Goal: Find specific page/section: Find specific page/section

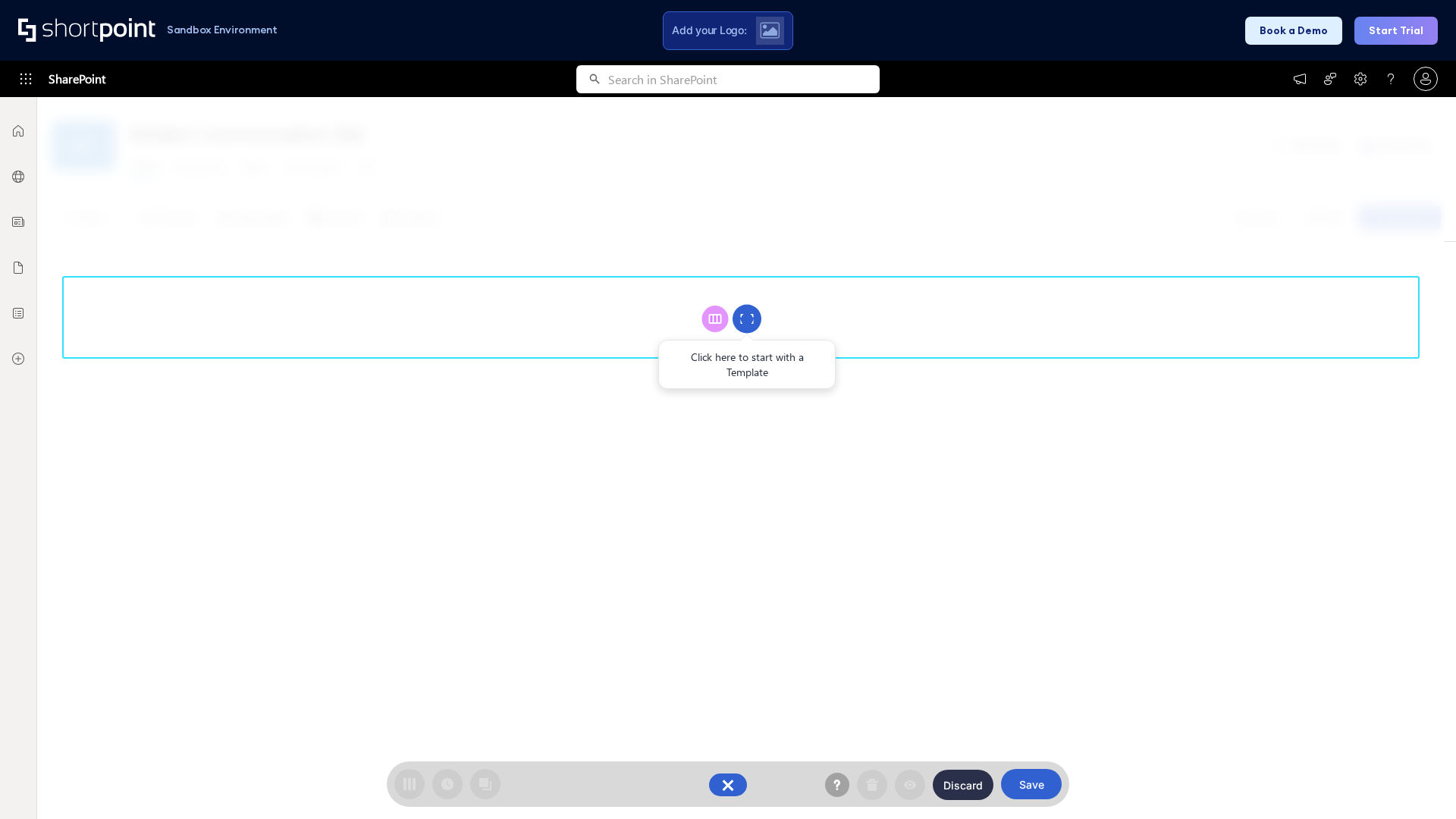
click at [747, 318] on circle at bounding box center [746, 319] width 29 height 29
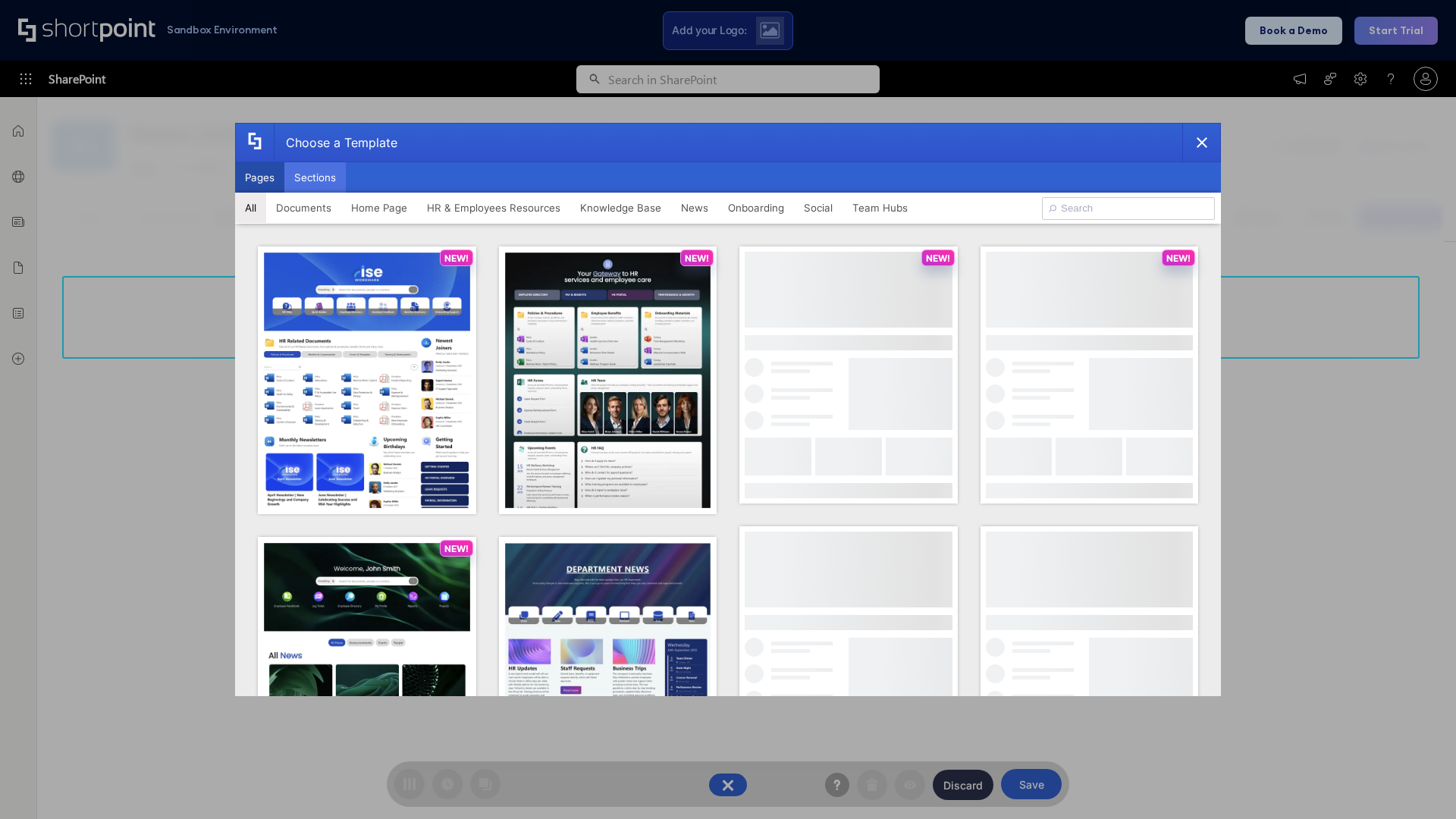
click at [315, 178] on button "Sections" at bounding box center [315, 178] width 61 height 30
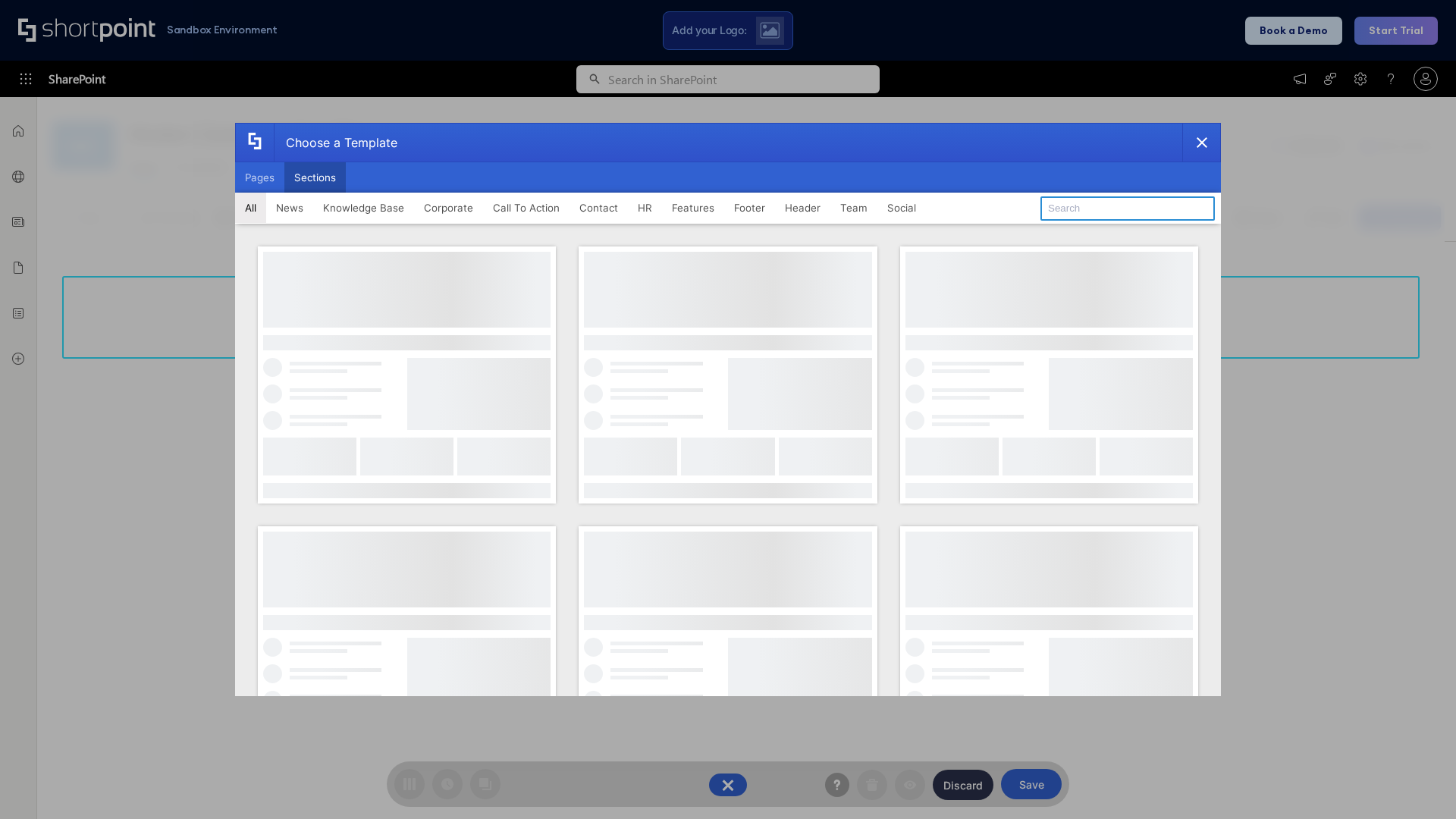
type input "Articles 2"
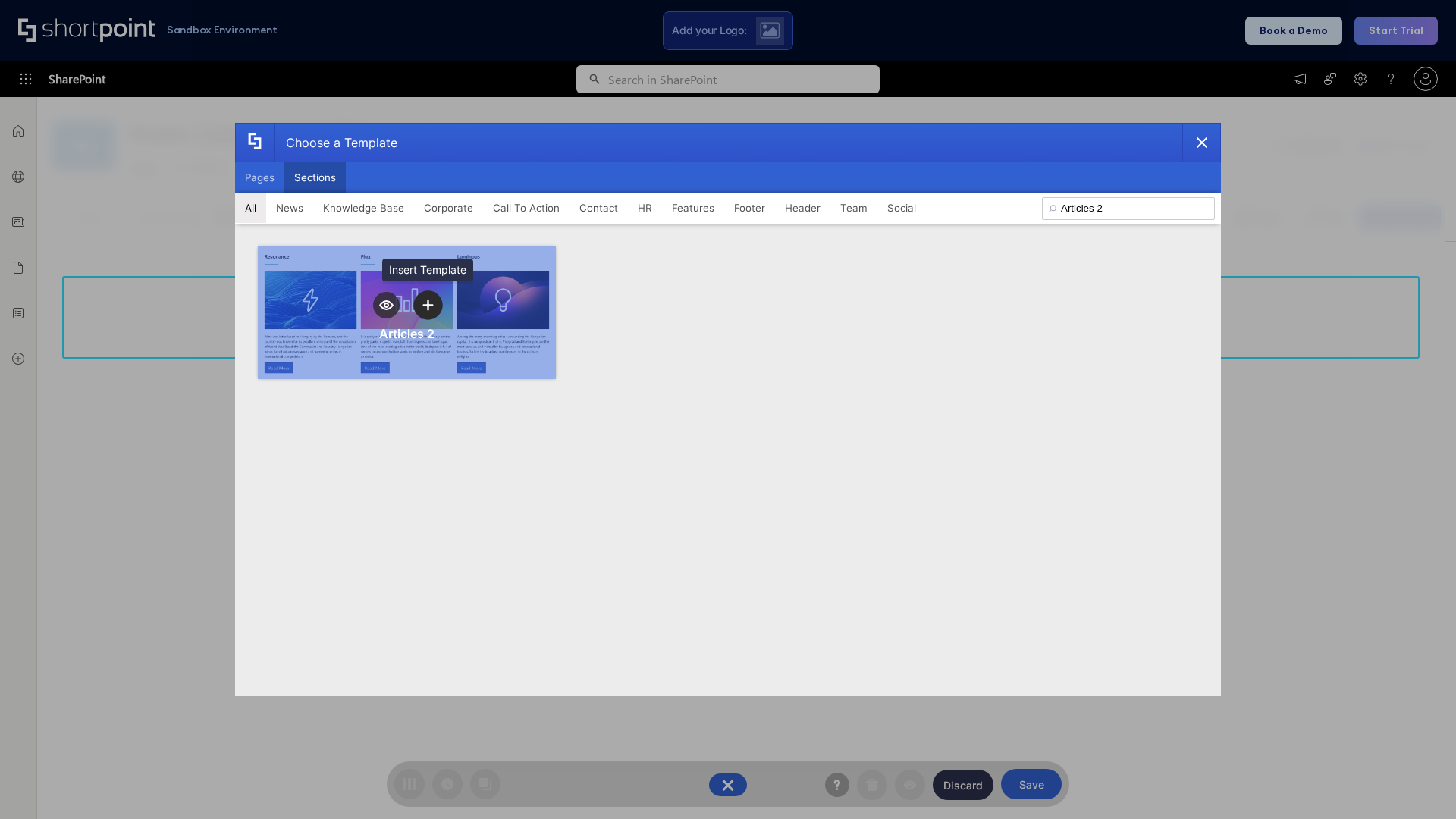
click at [428, 305] on icon "template selector" at bounding box center [428, 305] width 11 height 11
